Goal: Task Accomplishment & Management: Manage account settings

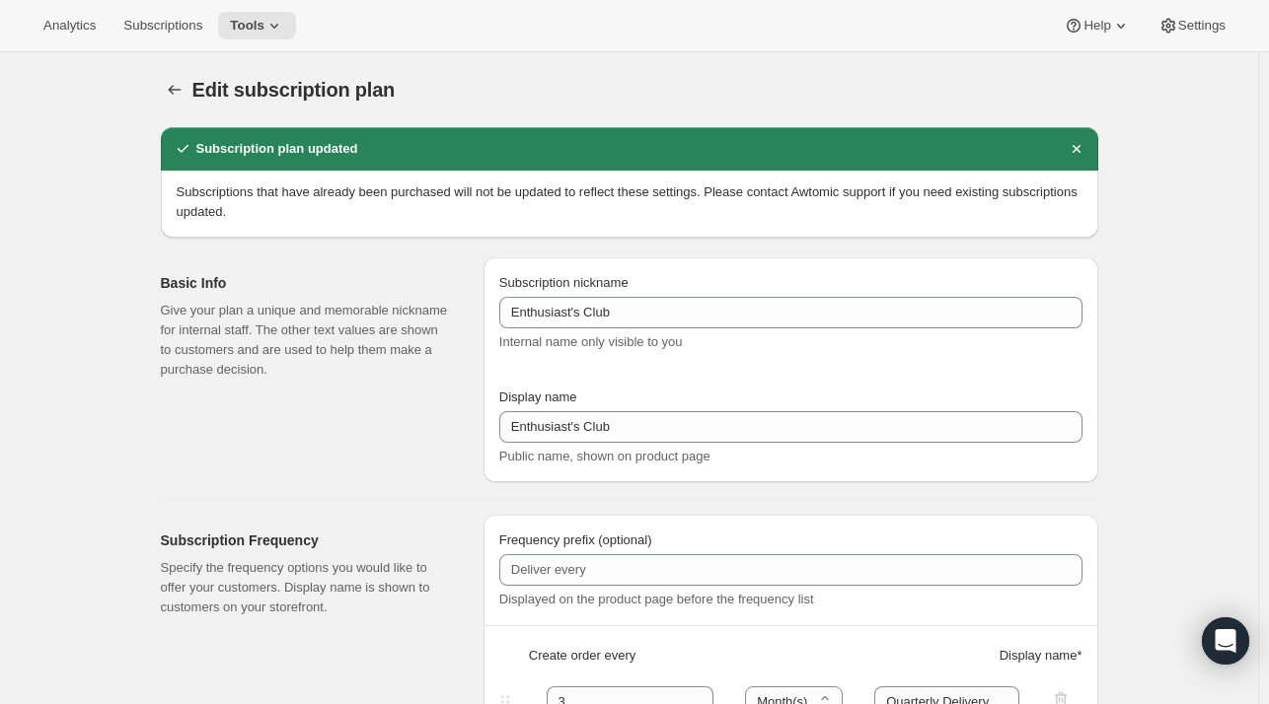
select select "MONTH"
select select "YEARDAY"
select select "10"
select select "6"
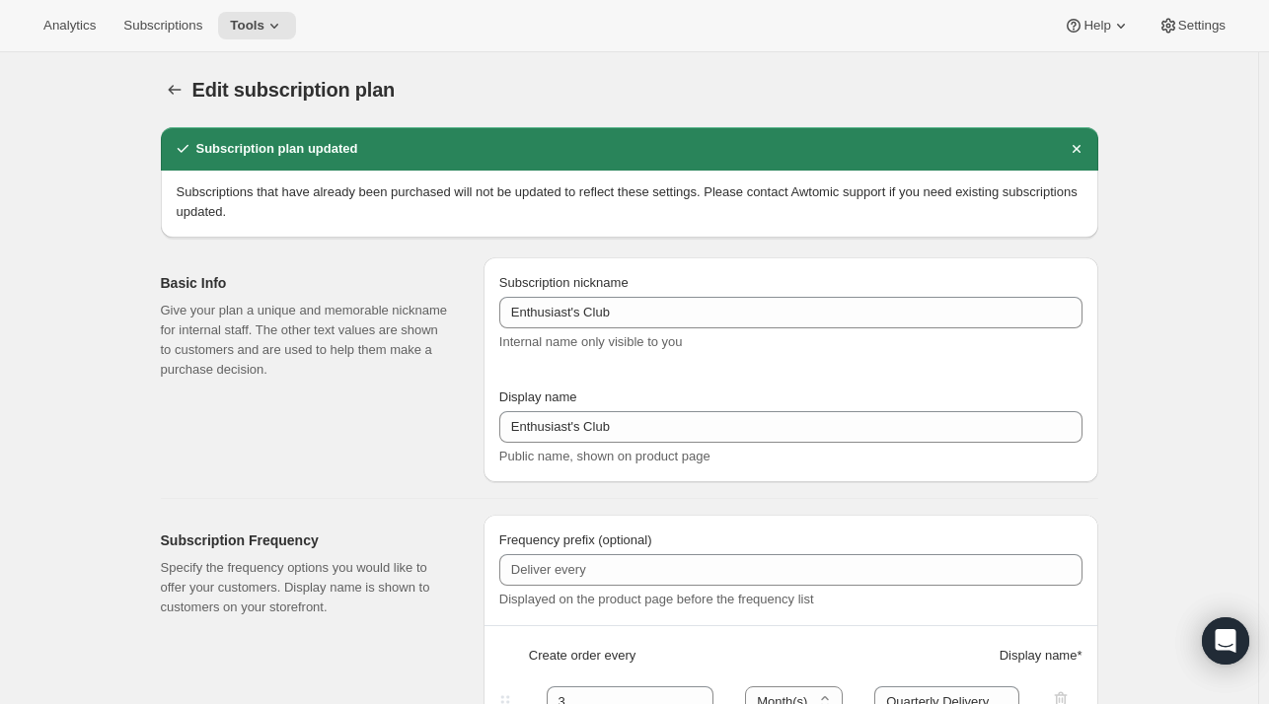
select select "4"
select select "6"
select select "7"
select select "6"
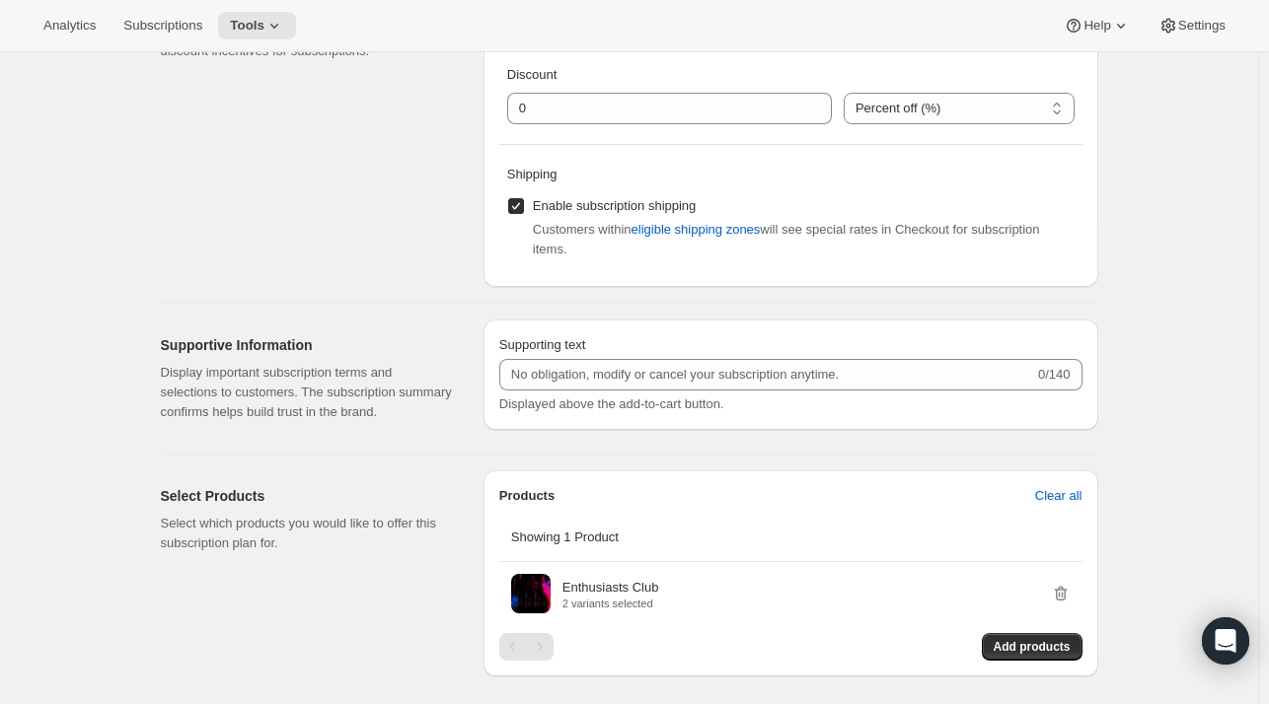
click at [160, 33] on span "Subscriptions" at bounding box center [162, 26] width 79 height 16
